Goal: Task Accomplishment & Management: Use online tool/utility

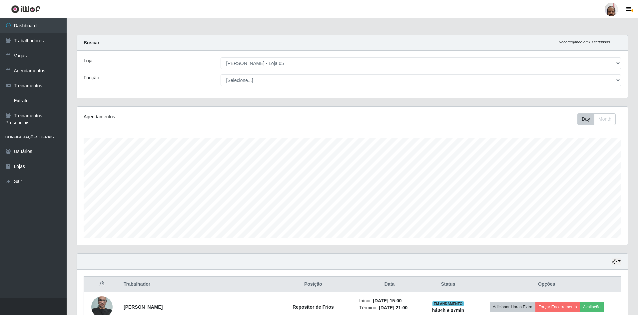
select select "252"
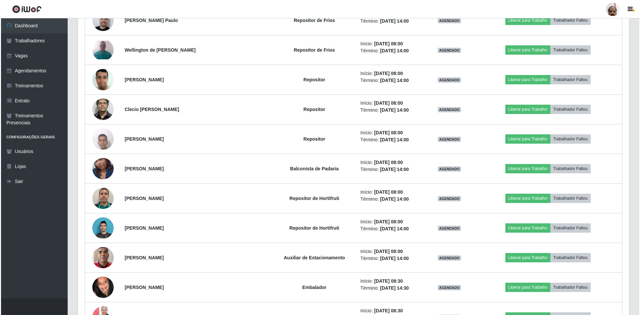
scroll to position [138, 551]
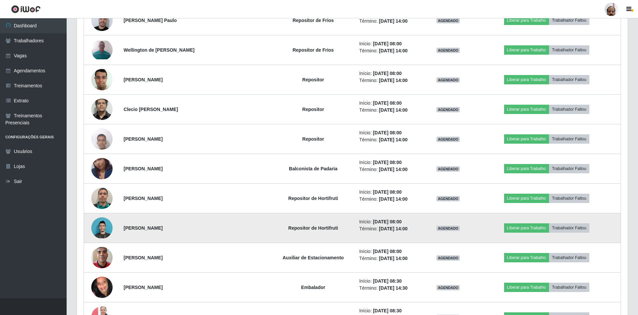
click at [101, 230] on img at bounding box center [101, 228] width 21 height 29
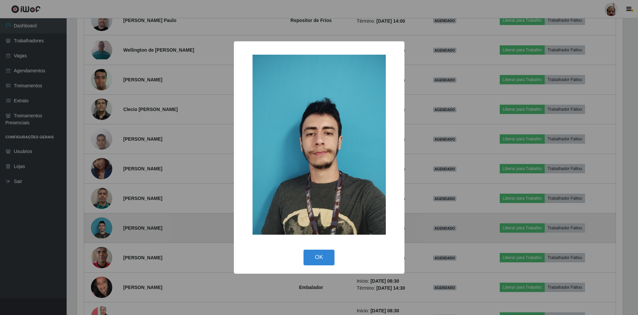
scroll to position [138, 548]
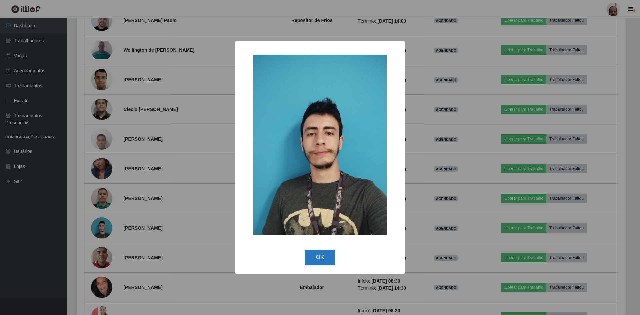
click at [318, 255] on button "OK" at bounding box center [320, 258] width 31 height 16
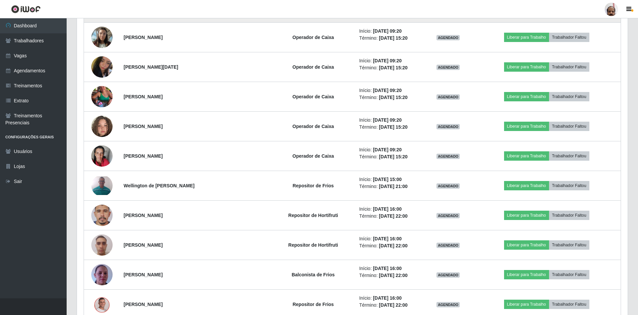
scroll to position [1502, 0]
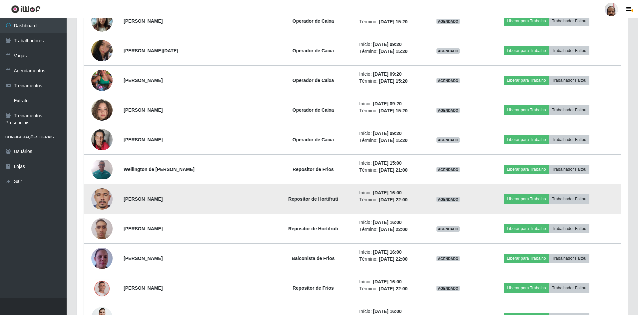
click at [105, 201] on img at bounding box center [101, 199] width 21 height 46
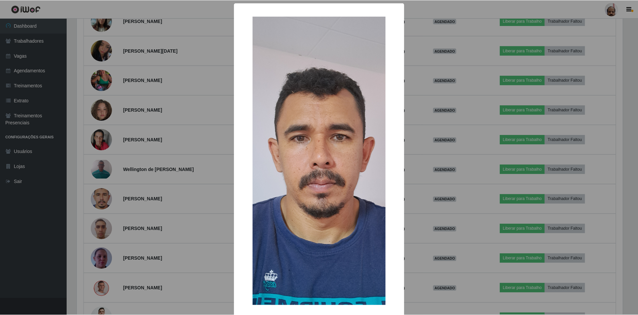
scroll to position [32, 0]
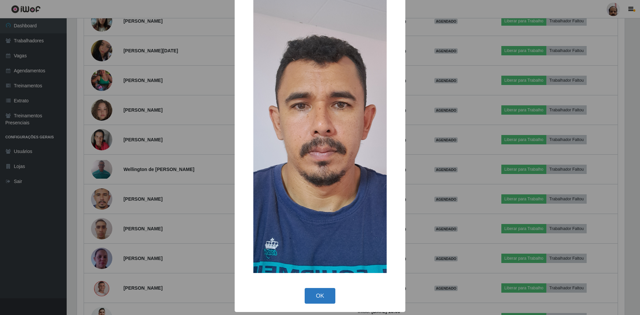
click at [323, 297] on button "OK" at bounding box center [320, 296] width 31 height 16
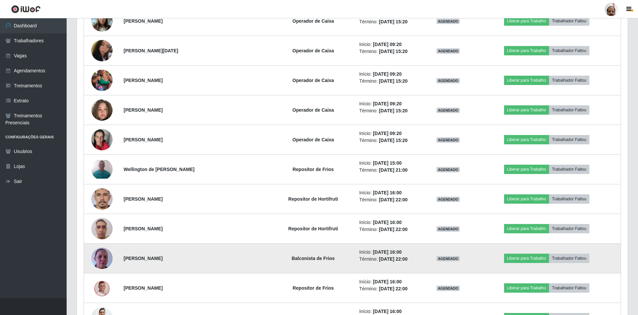
scroll to position [138, 551]
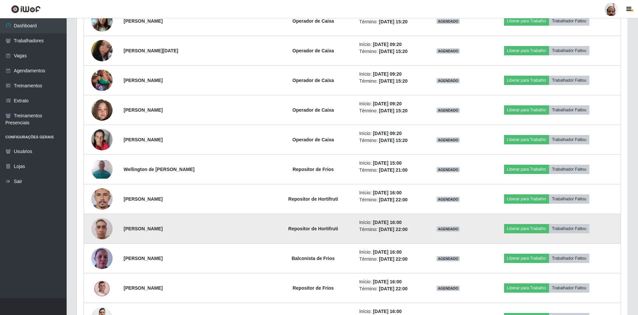
click at [101, 223] on img at bounding box center [101, 228] width 21 height 28
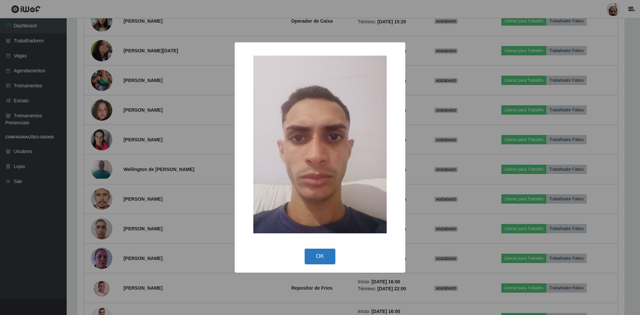
click at [320, 261] on button "OK" at bounding box center [320, 257] width 31 height 16
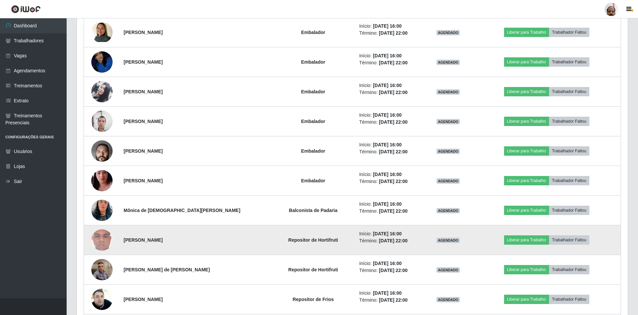
scroll to position [2036, 0]
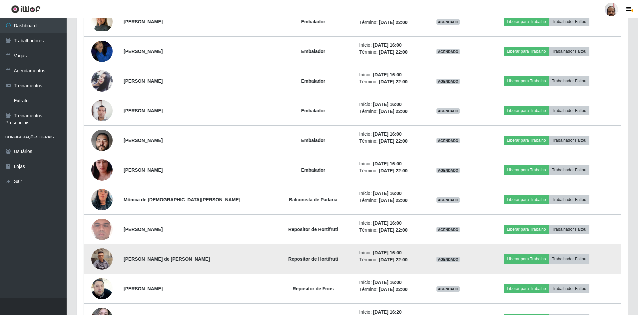
click at [97, 261] on img at bounding box center [101, 259] width 21 height 28
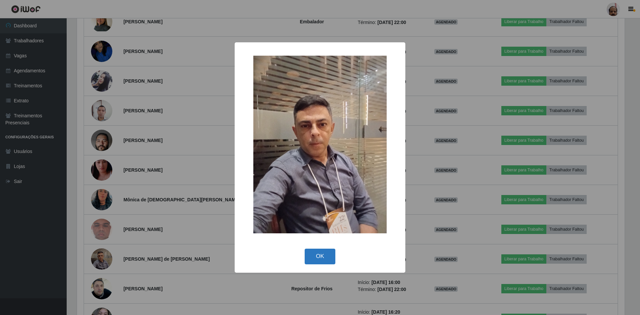
click at [322, 264] on button "OK" at bounding box center [320, 257] width 31 height 16
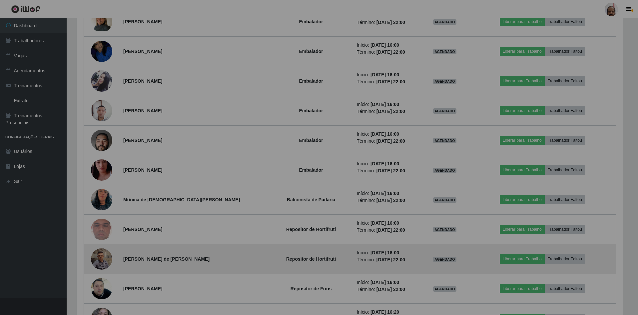
scroll to position [138, 551]
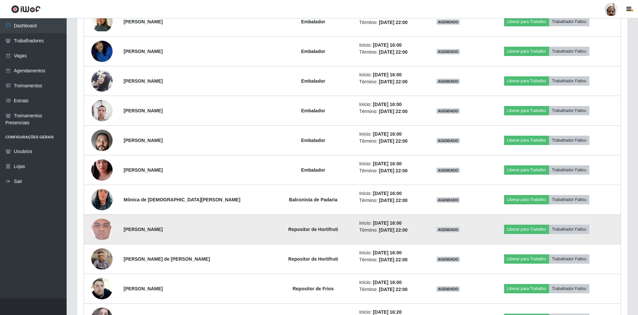
click at [95, 230] on img at bounding box center [101, 229] width 21 height 47
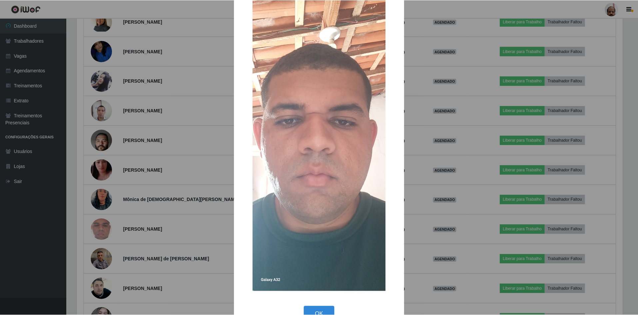
scroll to position [39, 0]
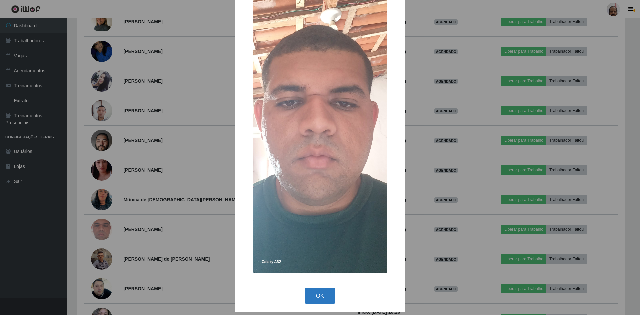
click at [311, 296] on button "OK" at bounding box center [320, 296] width 31 height 16
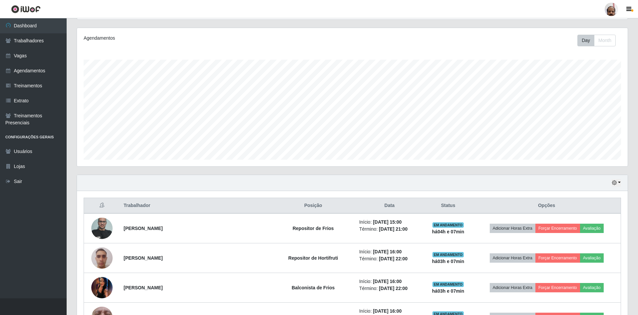
scroll to position [69, 0]
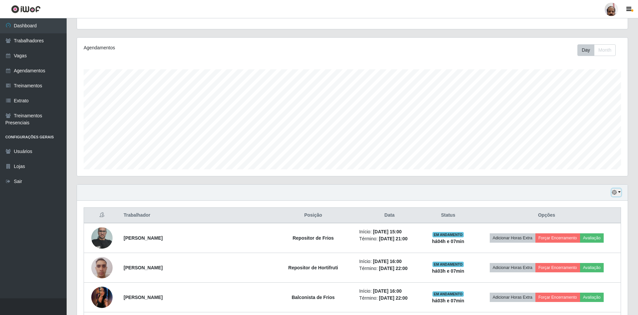
click at [615, 195] on icon "button" at bounding box center [614, 192] width 5 height 5
click at [583, 205] on button "Hoje" at bounding box center [594, 204] width 53 height 14
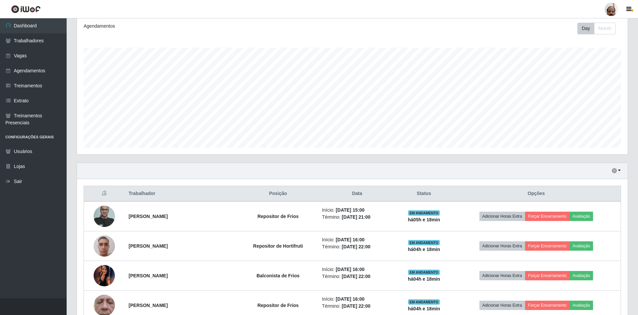
scroll to position [102, 0]
